Goal: Check status: Check status

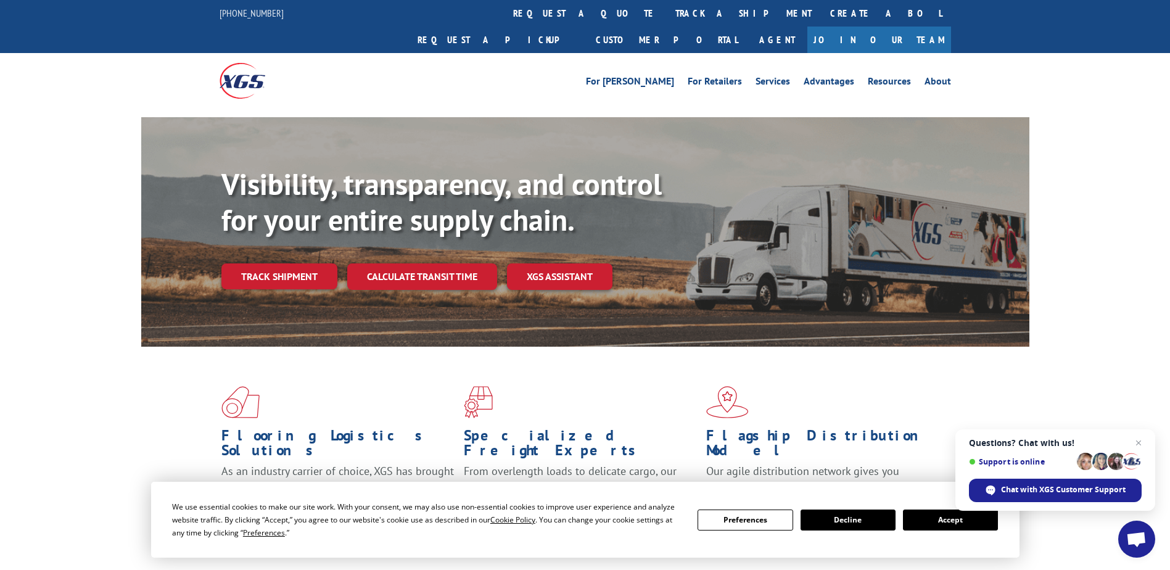
click at [949, 523] on button "Accept" at bounding box center [950, 519] width 95 height 21
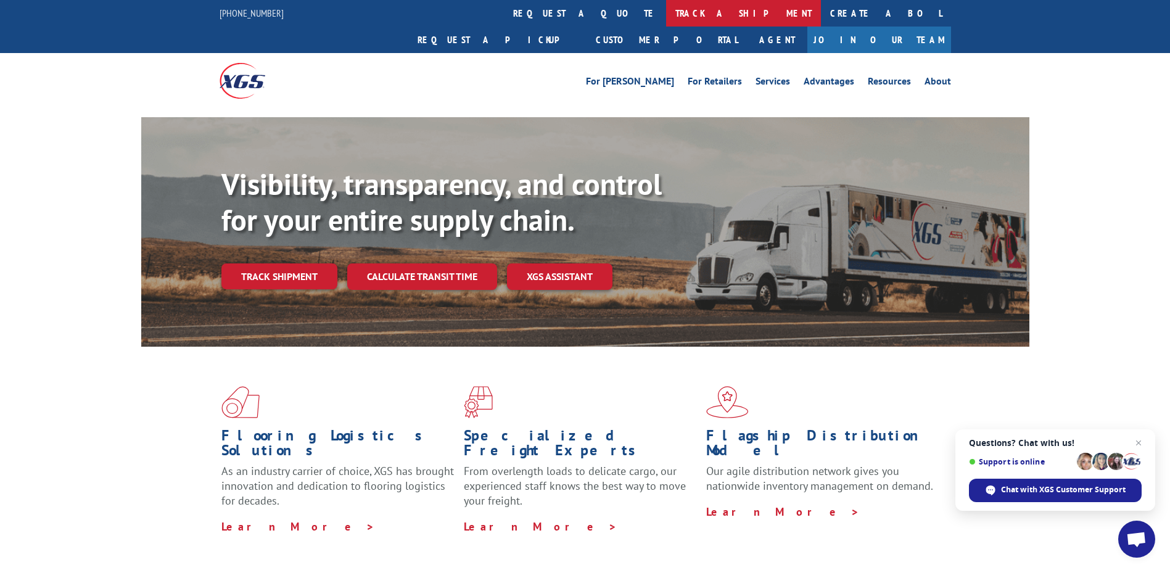
click at [666, 12] on link "track a shipment" at bounding box center [743, 13] width 155 height 27
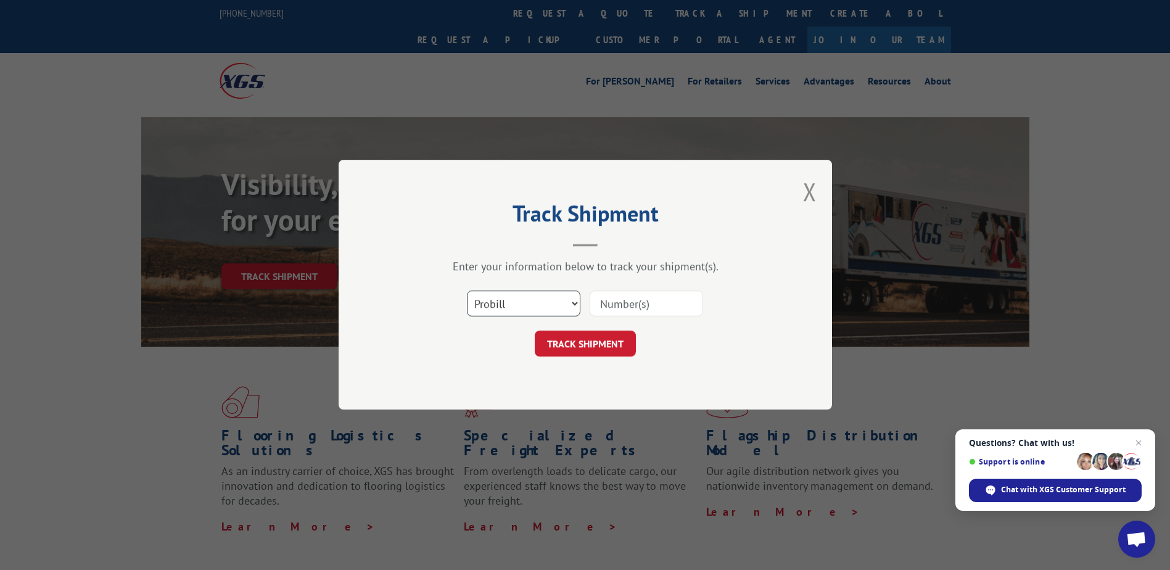
click at [495, 302] on select "Select category... Probill BOL PO" at bounding box center [523, 304] width 113 height 26
click at [467, 291] on select "Select category... Probill BOL PO" at bounding box center [523, 304] width 113 height 26
click at [614, 302] on input at bounding box center [645, 304] width 113 height 26
click at [480, 298] on select "Select category... Probill BOL PO" at bounding box center [523, 304] width 113 height 26
click at [467, 291] on select "Select category... Probill BOL PO" at bounding box center [523, 304] width 113 height 26
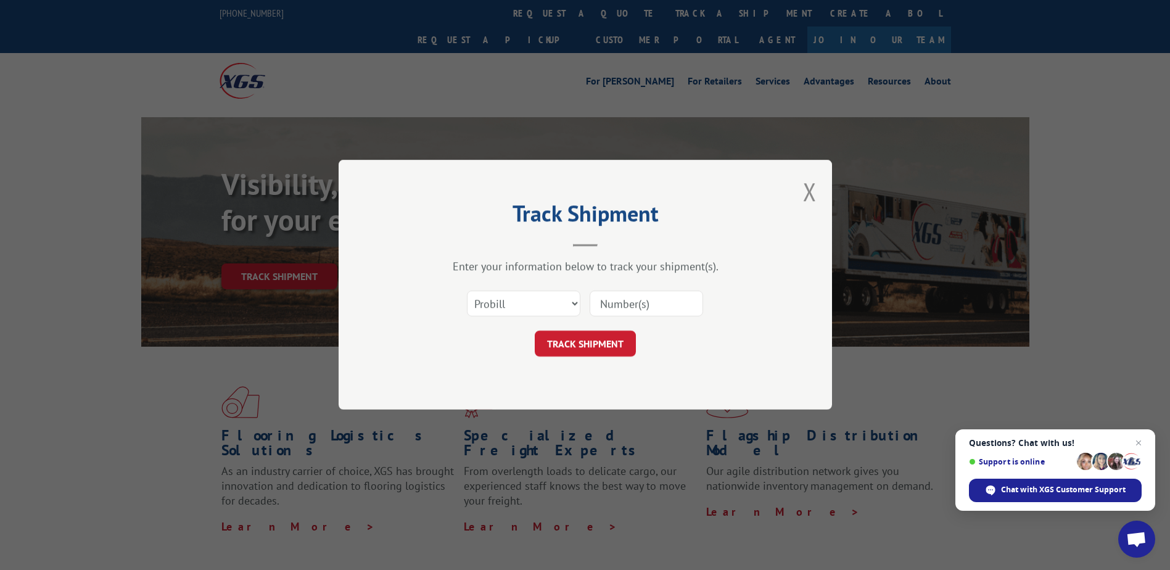
click at [615, 301] on input at bounding box center [645, 304] width 113 height 26
type input "13636368"
click at [588, 345] on button "TRACK SHIPMENT" at bounding box center [585, 344] width 101 height 26
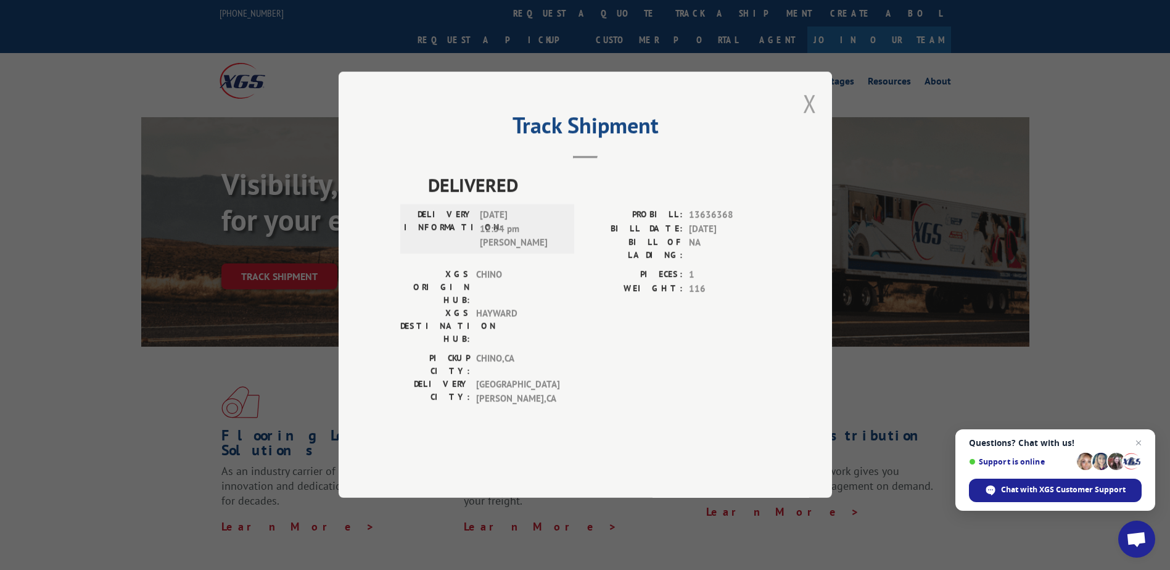
click at [804, 120] on button "Close modal" at bounding box center [810, 103] width 14 height 33
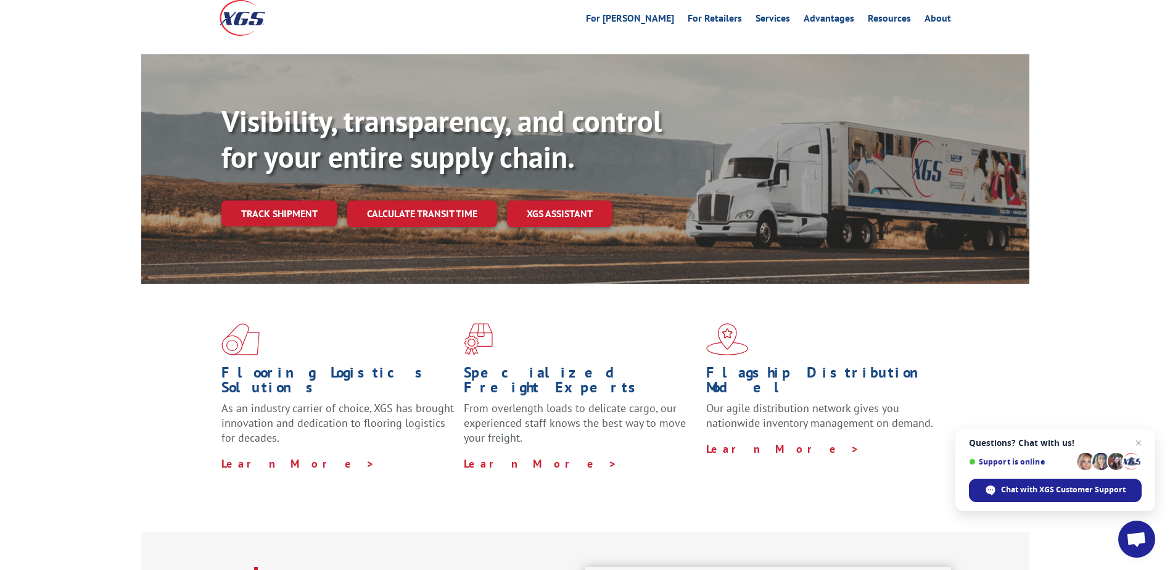
scroll to position [247, 0]
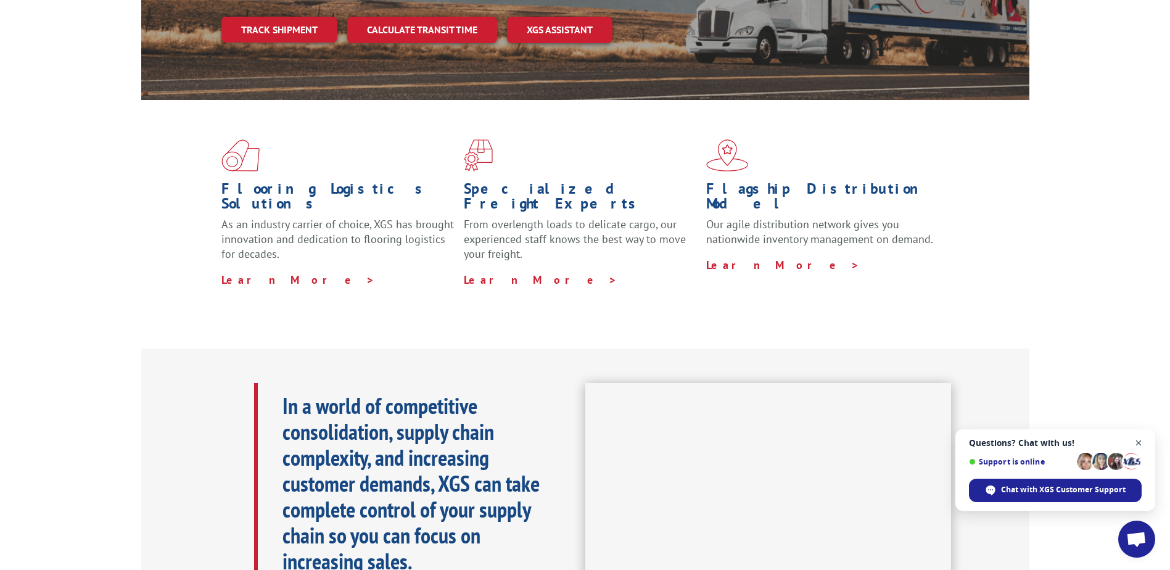
click at [1137, 438] on span "Close chat" at bounding box center [1138, 442] width 15 height 15
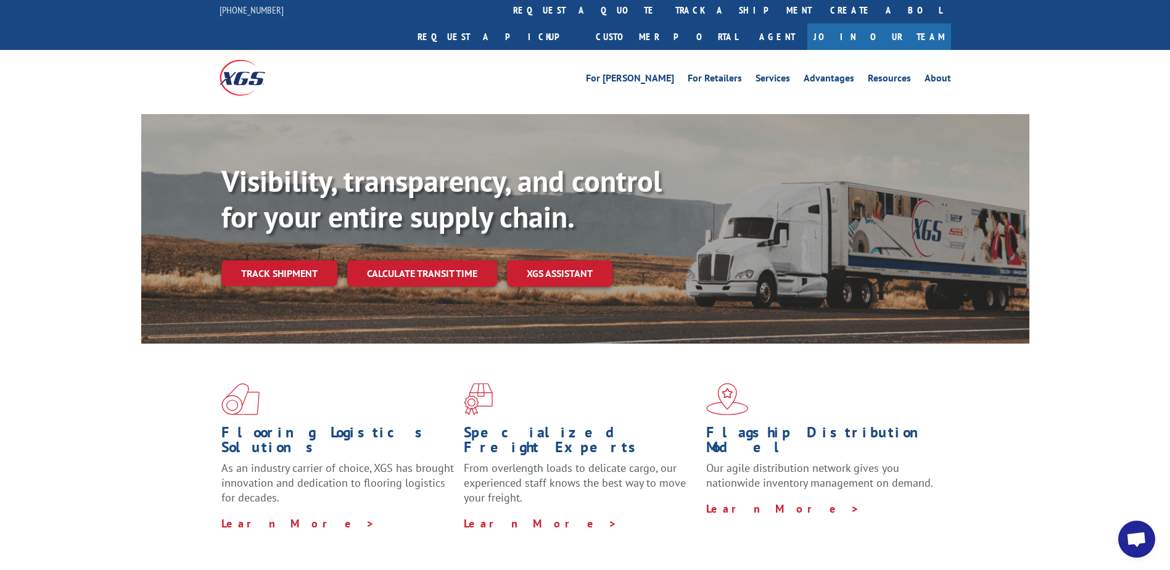
scroll to position [0, 0]
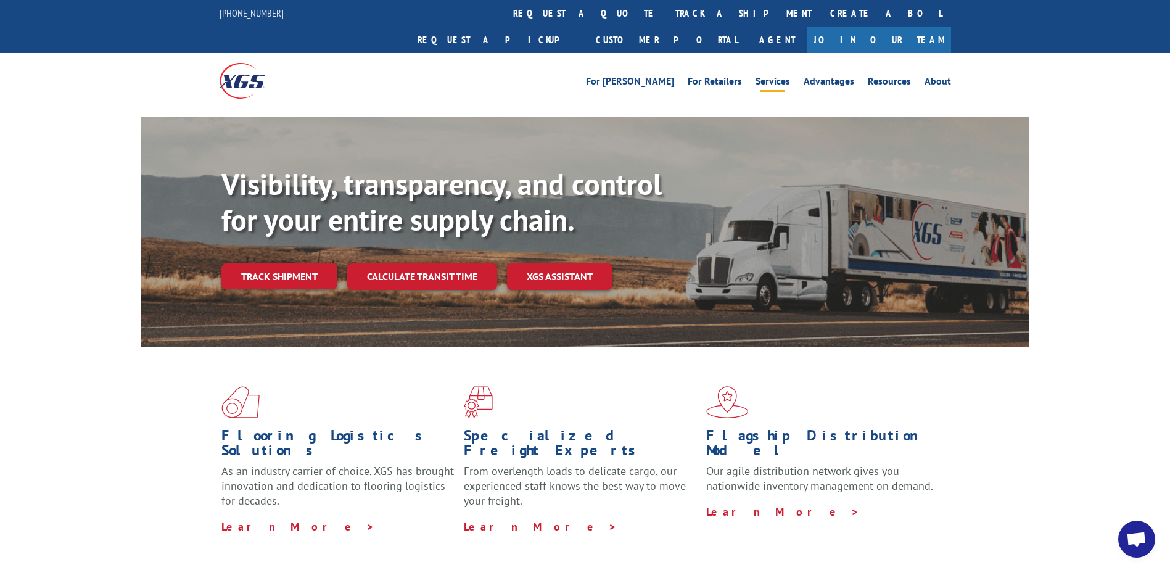
click at [778, 76] on link "Services" at bounding box center [772, 83] width 35 height 14
